Goal: Task Accomplishment & Management: Use online tool/utility

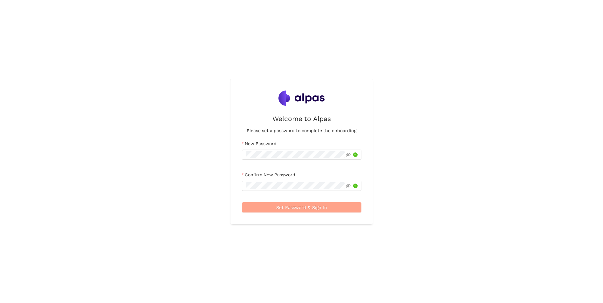
click at [198, 112] on button "Set Password & Sign In" at bounding box center [301, 207] width 119 height 10
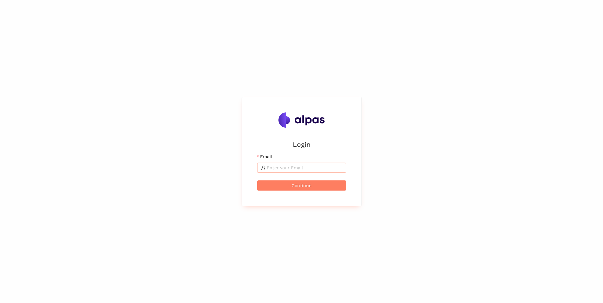
click at [333, 168] on input "Email" at bounding box center [305, 167] width 76 height 7
type input "[EMAIL_ADDRESS][PERSON_NAME][DOMAIN_NAME]"
click at [257, 180] on button "Continue" at bounding box center [301, 185] width 89 height 10
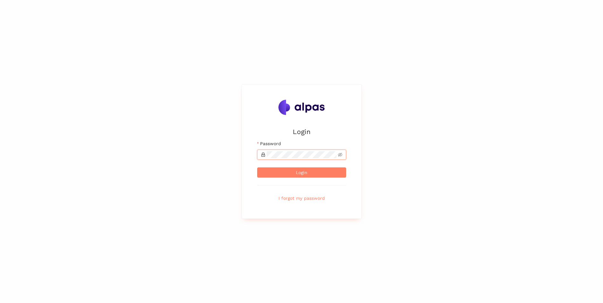
click at [257, 167] on button "Login" at bounding box center [301, 172] width 89 height 10
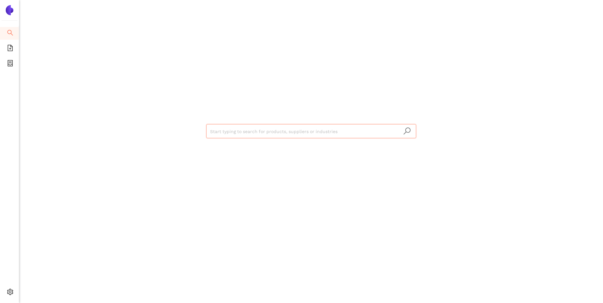
click at [321, 132] on input "search" at bounding box center [311, 132] width 202 height 14
